Goal: Find specific page/section: Find specific page/section

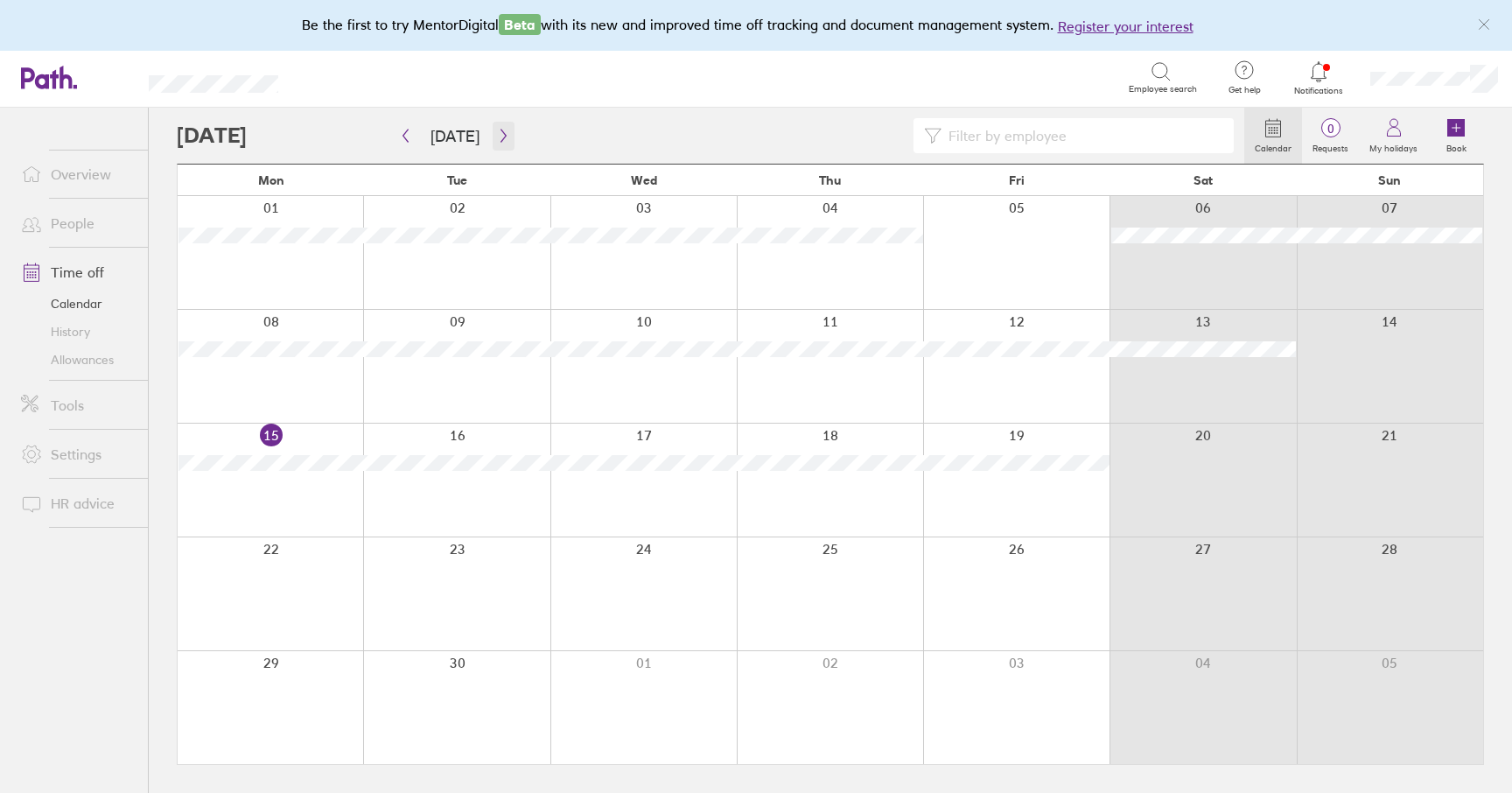
click at [501, 130] on icon "button" at bounding box center [503, 136] width 5 height 14
